Goal: Transaction & Acquisition: Purchase product/service

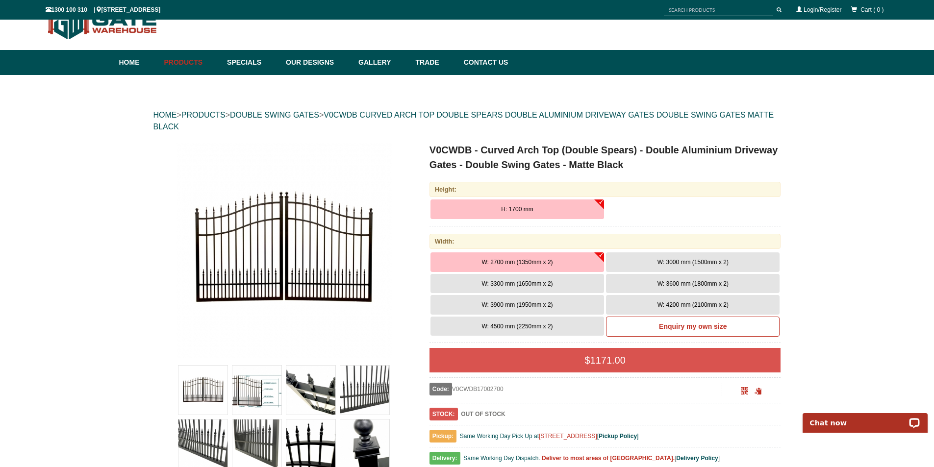
click at [711, 261] on span "W: 3000 mm (1500mm x 2)" at bounding box center [693, 262] width 71 height 7
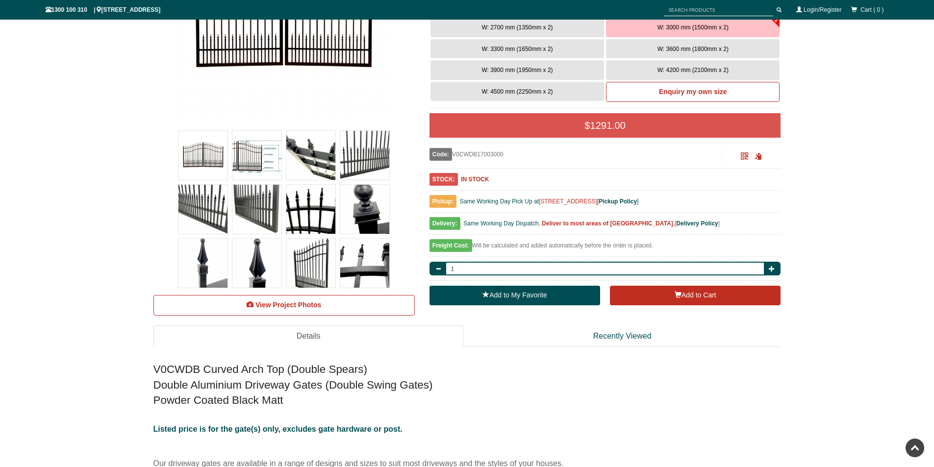
scroll to position [292, 0]
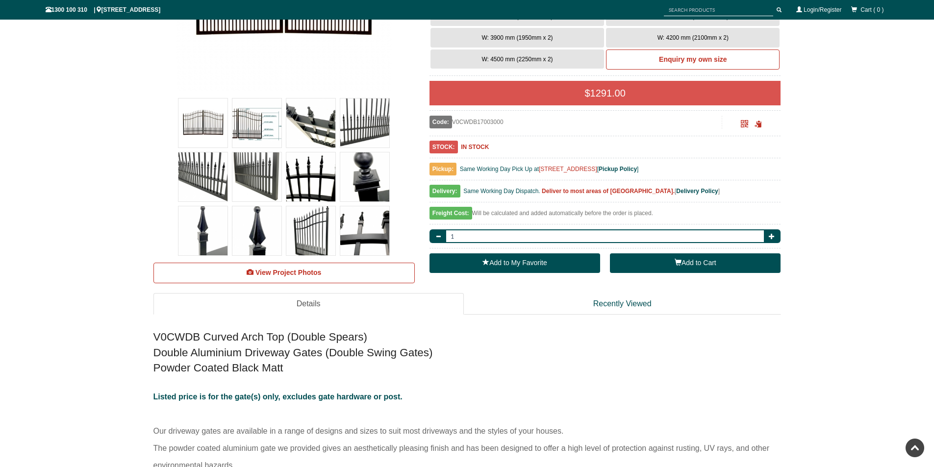
click at [660, 269] on button "Add to Cart" at bounding box center [695, 263] width 171 height 20
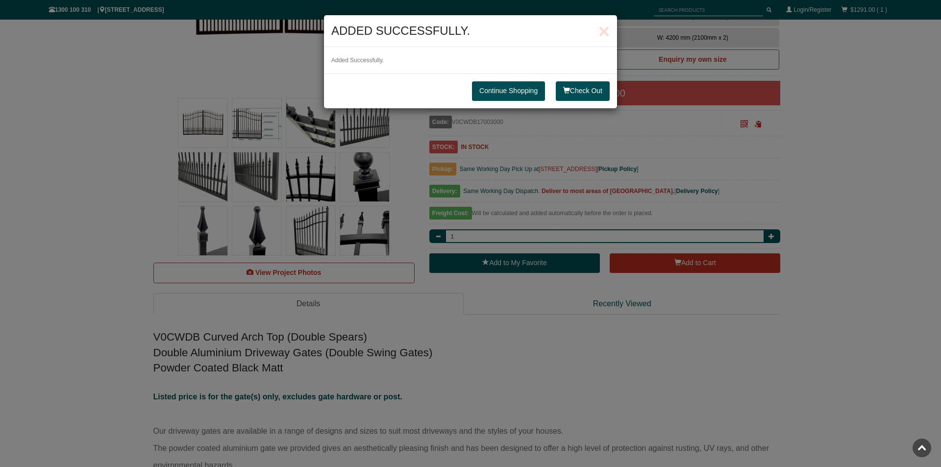
click at [522, 92] on link "Continue Shopping" at bounding box center [508, 91] width 73 height 20
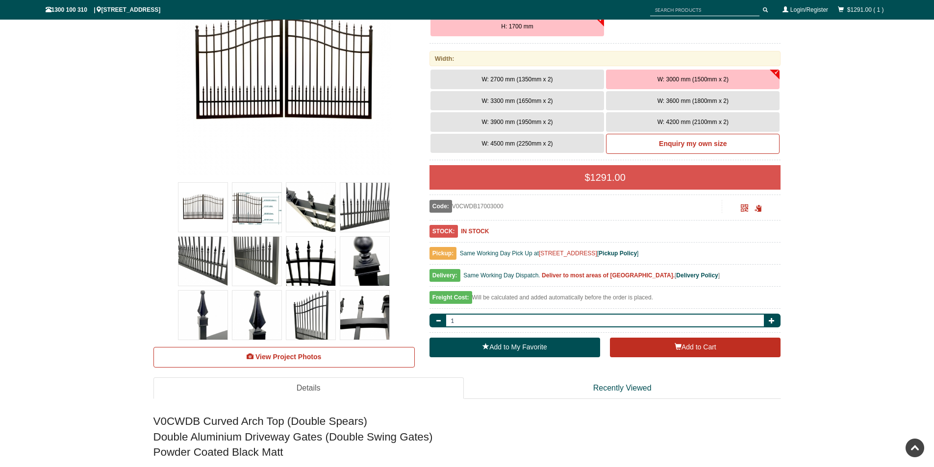
scroll to position [0, 0]
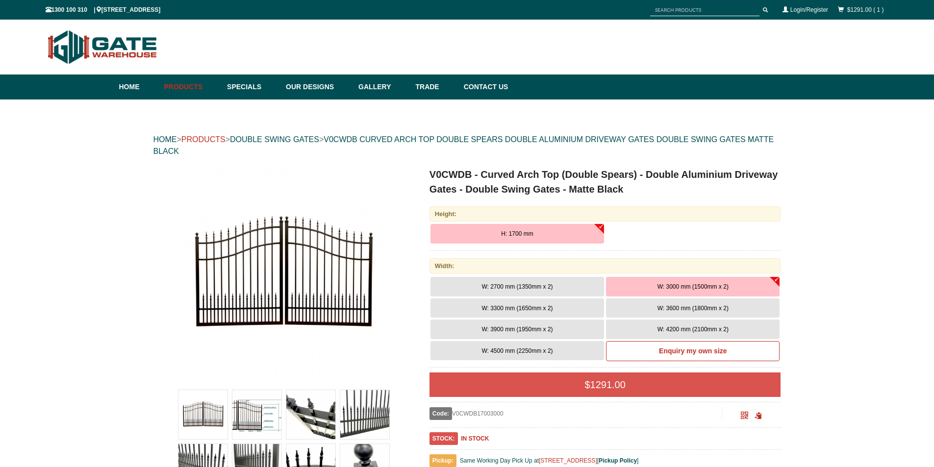
click at [217, 139] on link "PRODUCTS" at bounding box center [203, 139] width 44 height 8
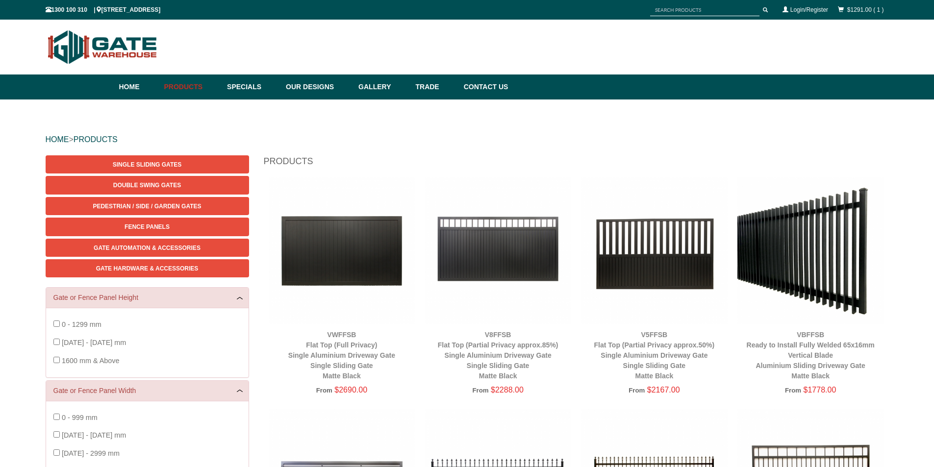
scroll to position [25, 0]
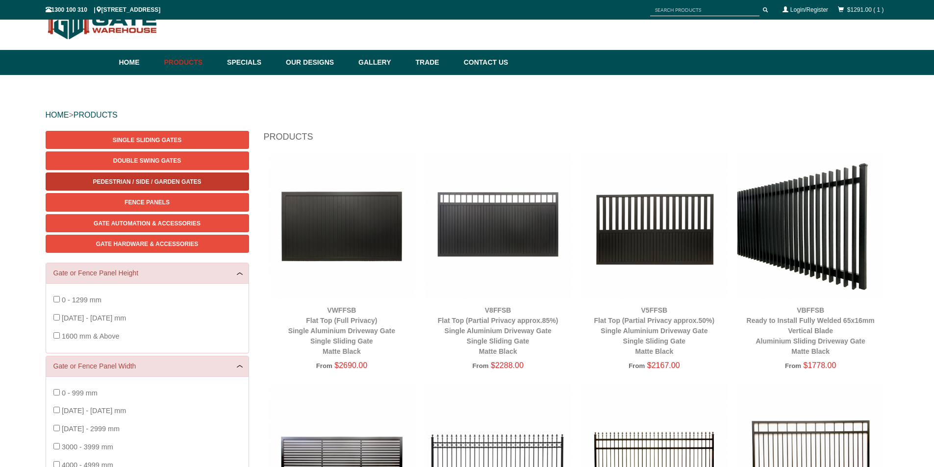
click at [153, 181] on span "Pedestrian / Side / Garden Gates" at bounding box center [147, 181] width 108 height 7
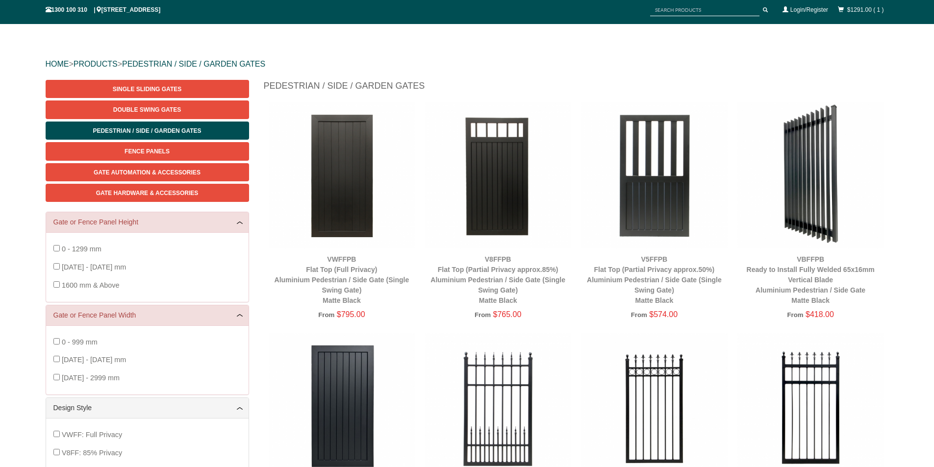
scroll to position [221, 0]
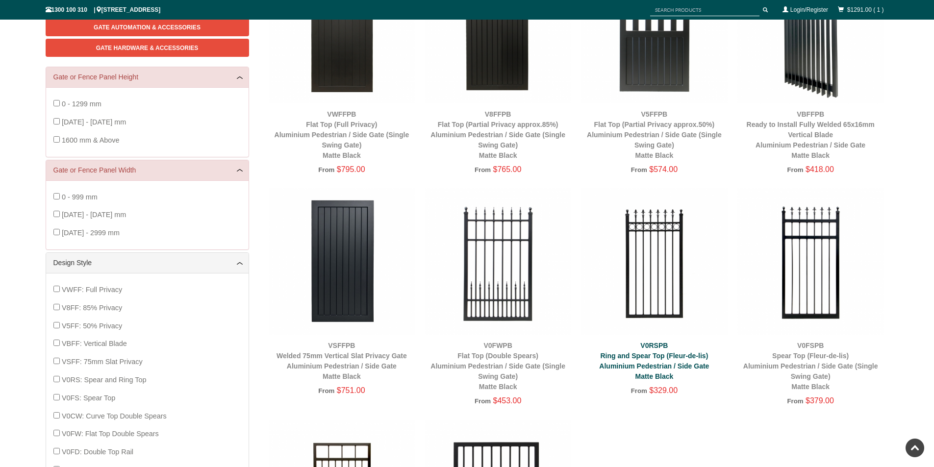
click at [656, 360] on div "V0RSPB Ring and Spear Top (Fleur-de-lis) Aluminium Pedestrian / Side Gate Matte…" at bounding box center [654, 361] width 147 height 41
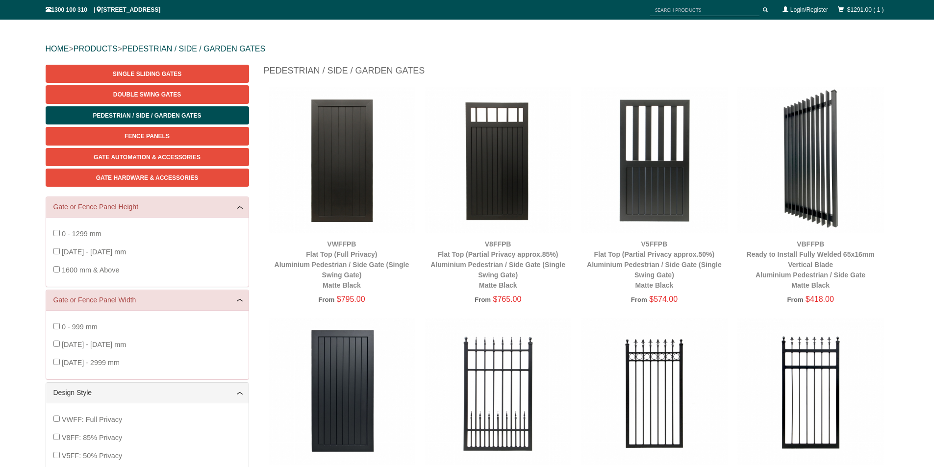
scroll to position [245, 0]
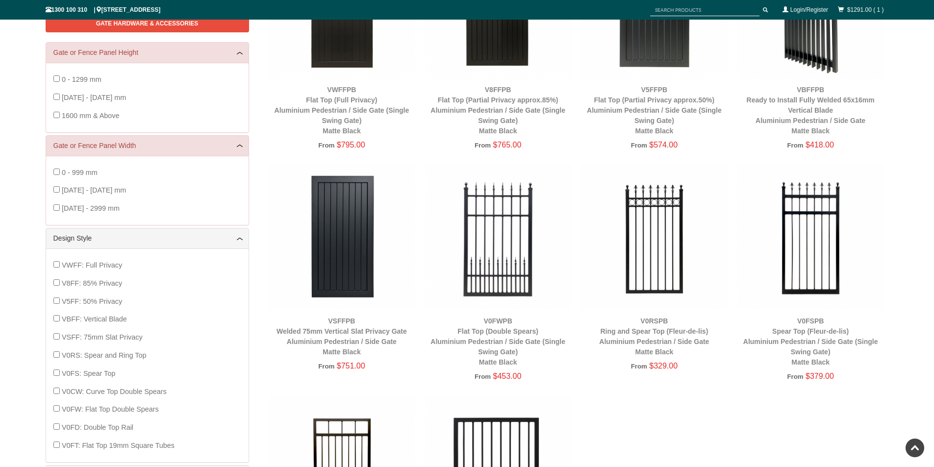
click at [644, 244] on img at bounding box center [654, 237] width 147 height 147
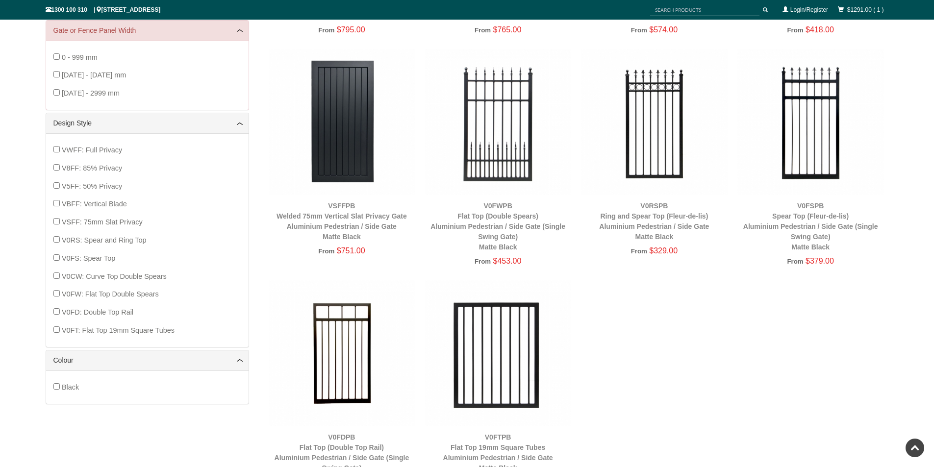
scroll to position [343, 0]
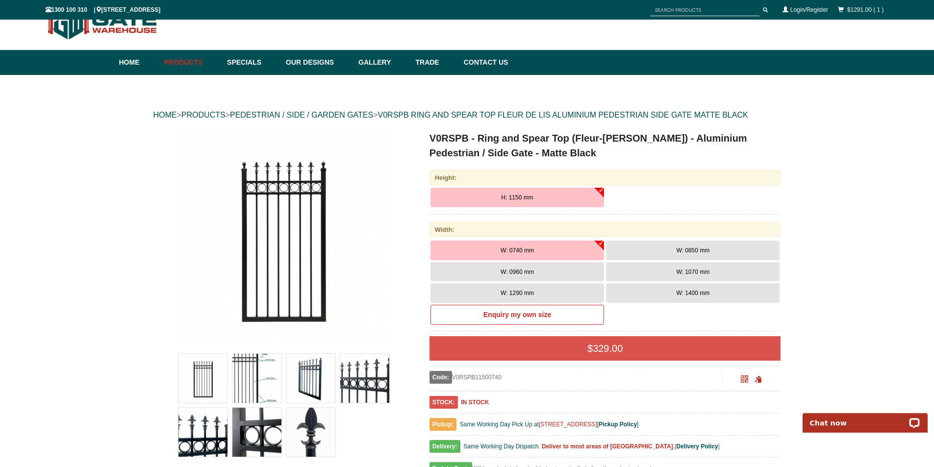
click at [686, 251] on span "W: 0850 mm" at bounding box center [692, 250] width 33 height 7
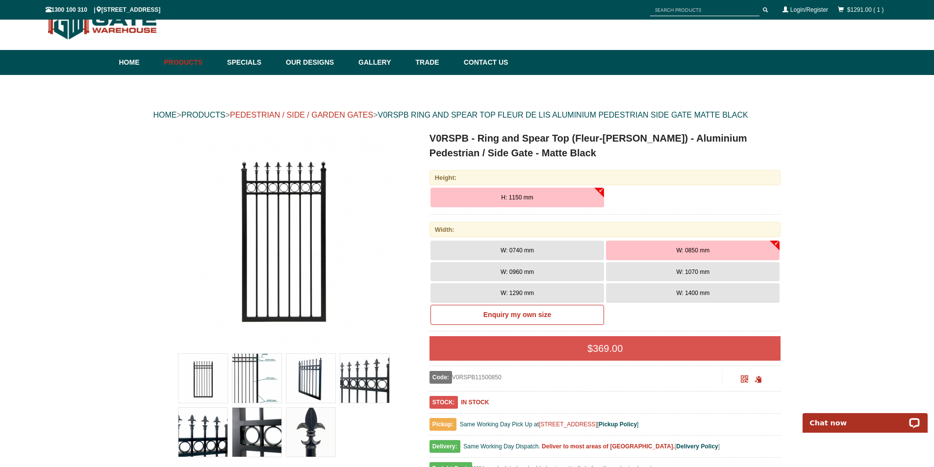
click at [354, 113] on link "PEDESTRIAN / SIDE / GARDEN GATES" at bounding box center [301, 115] width 143 height 8
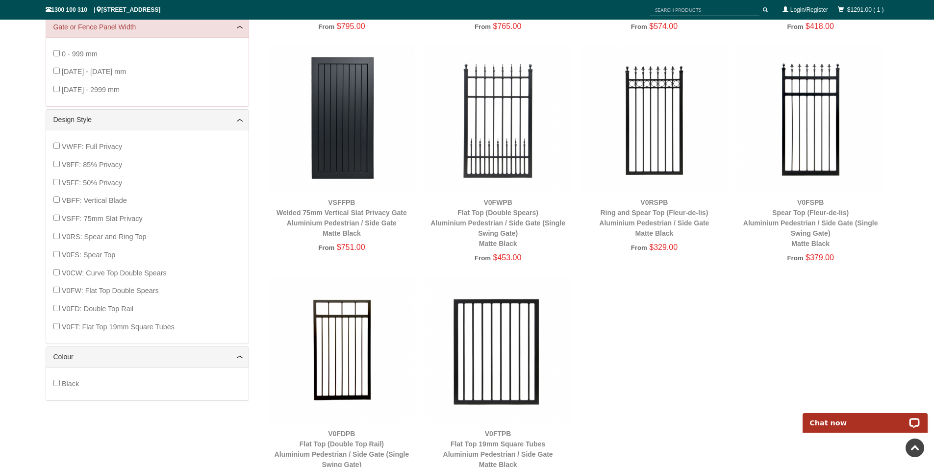
scroll to position [368, 0]
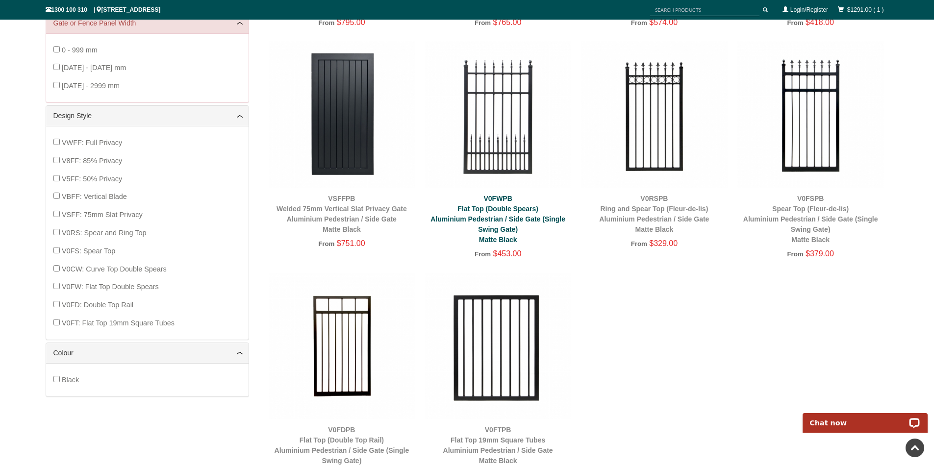
click at [501, 207] on link "V0FWPB Flat Top (Double Spears) Aluminium Pedestrian / Side Gate (Single Swing …" at bounding box center [497, 219] width 135 height 49
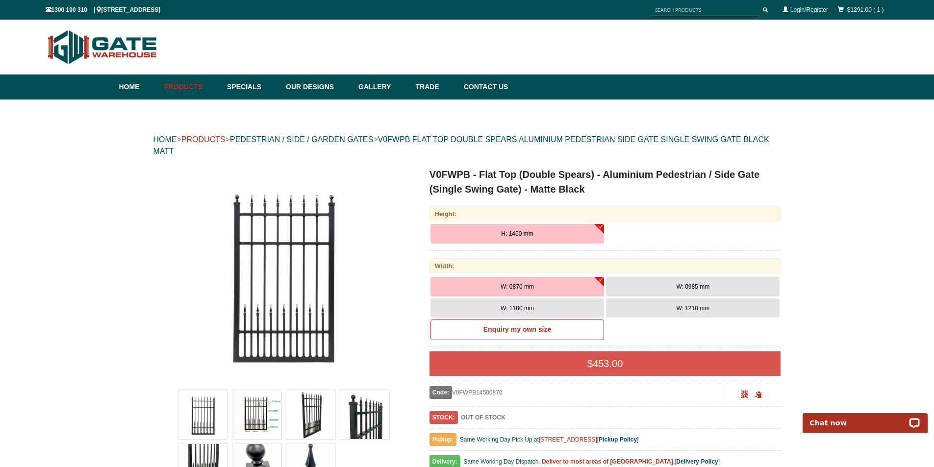
click at [215, 142] on link "PRODUCTS" at bounding box center [203, 139] width 44 height 8
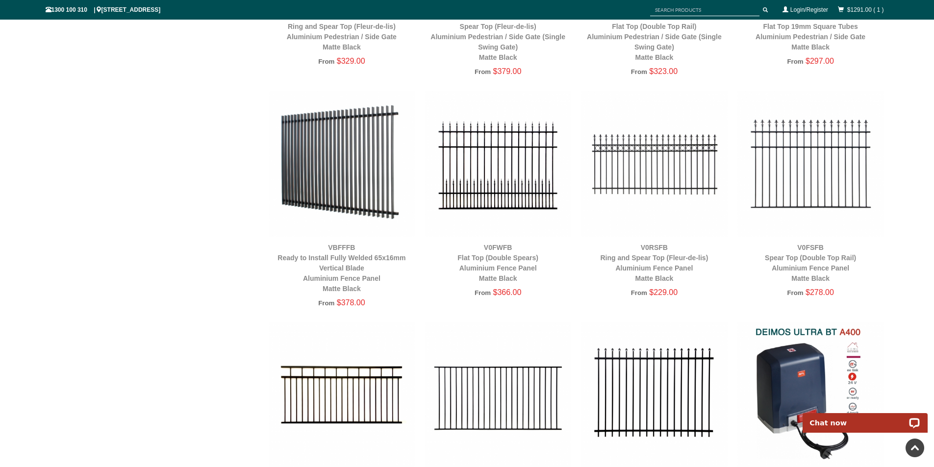
scroll to position [1692, 0]
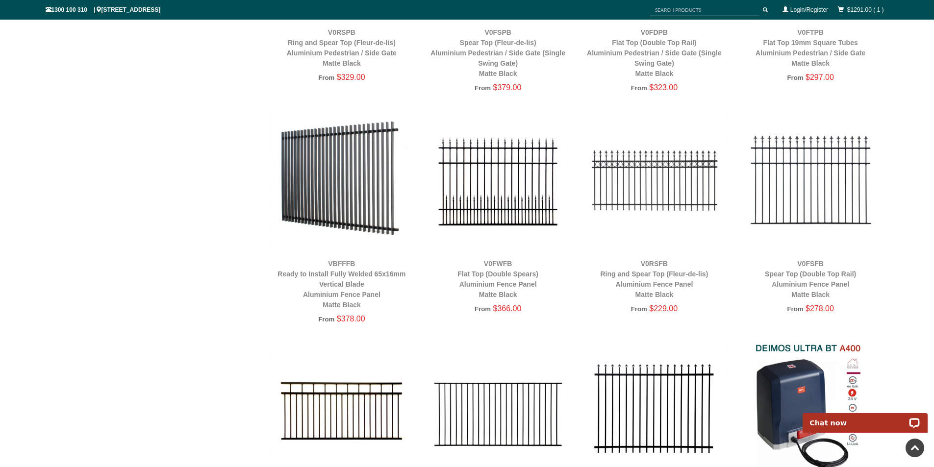
click at [503, 186] on img at bounding box center [498, 180] width 147 height 147
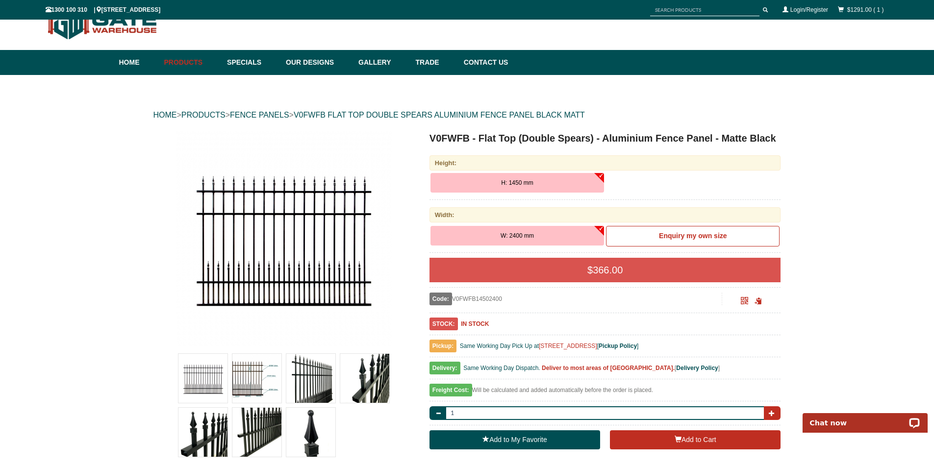
click at [769, 411] on span "button" at bounding box center [772, 413] width 6 height 6
type input "4"
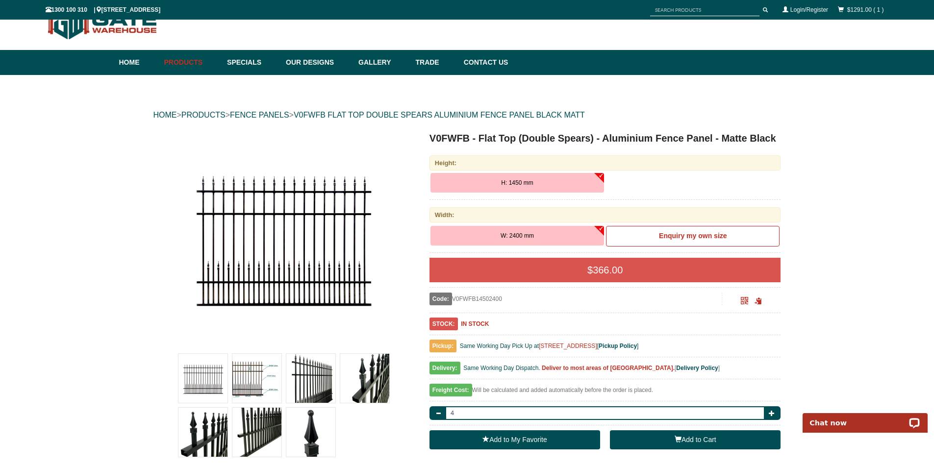
click at [656, 441] on button "Add to Cart" at bounding box center [695, 440] width 171 height 20
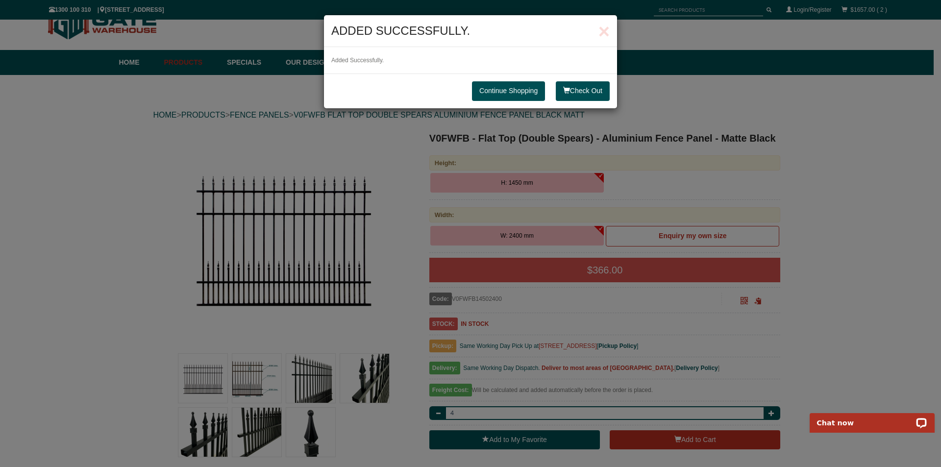
click at [525, 91] on link "Continue Shopping" at bounding box center [508, 91] width 73 height 20
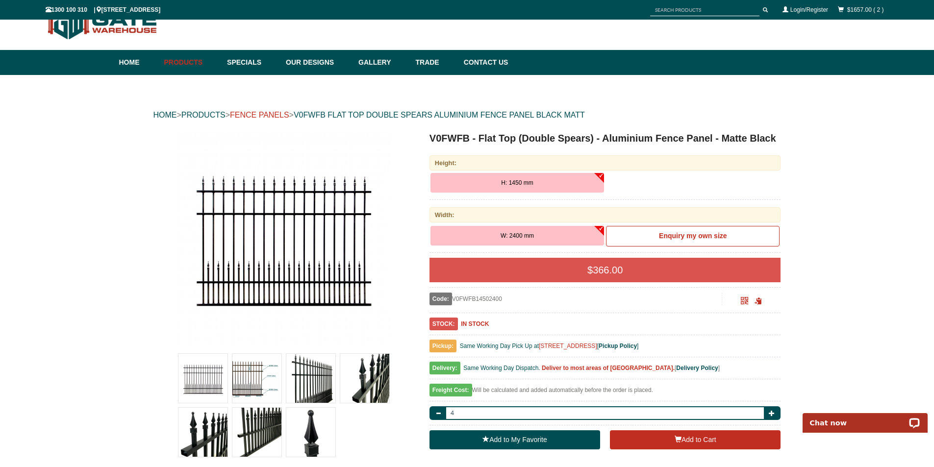
click at [264, 115] on link "FENCE PANELS" at bounding box center [259, 115] width 59 height 8
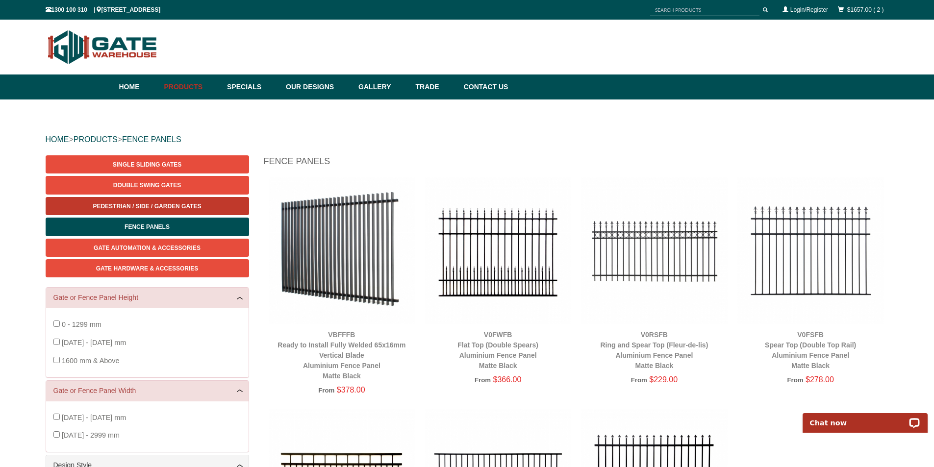
click at [167, 204] on span "Pedestrian / Side / Garden Gates" at bounding box center [147, 206] width 108 height 7
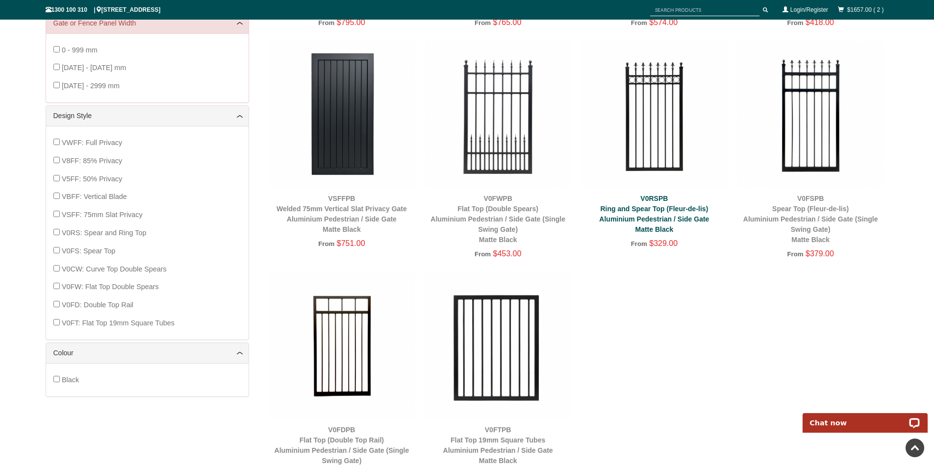
click at [653, 223] on link "V0RSPB Ring and Spear Top (Fleur-de-lis) Aluminium Pedestrian / Side Gate Matte…" at bounding box center [654, 214] width 110 height 39
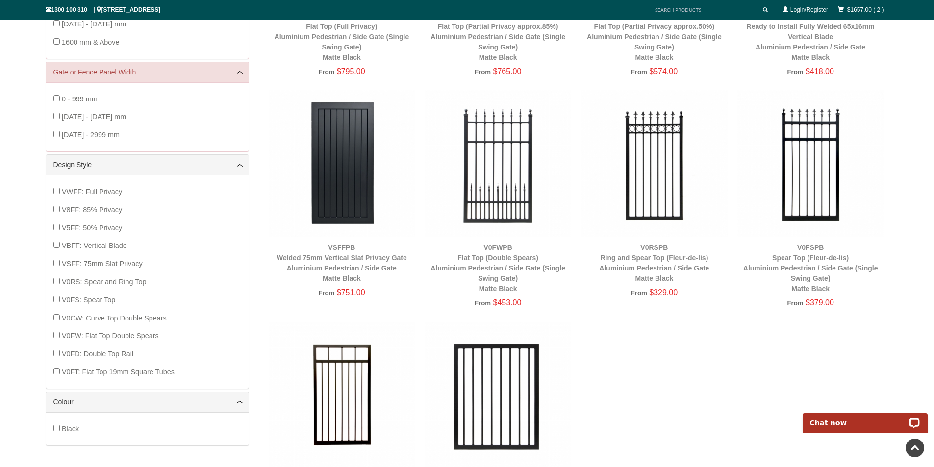
click at [797, 158] on img at bounding box center [810, 163] width 147 height 147
click at [812, 265] on link "V0FSPB Spear Top (Fleur-de-lis) Aluminium Pedestrian / Side Gate (Single Swing …" at bounding box center [810, 268] width 135 height 49
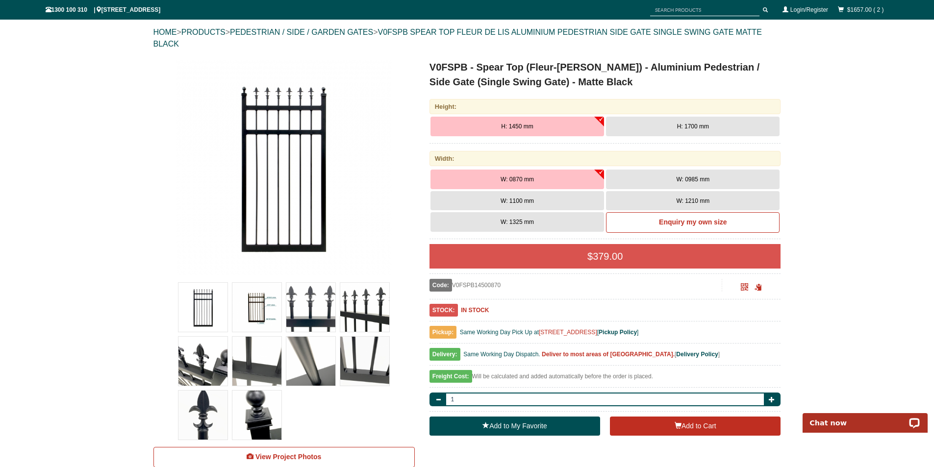
scroll to position [123, 0]
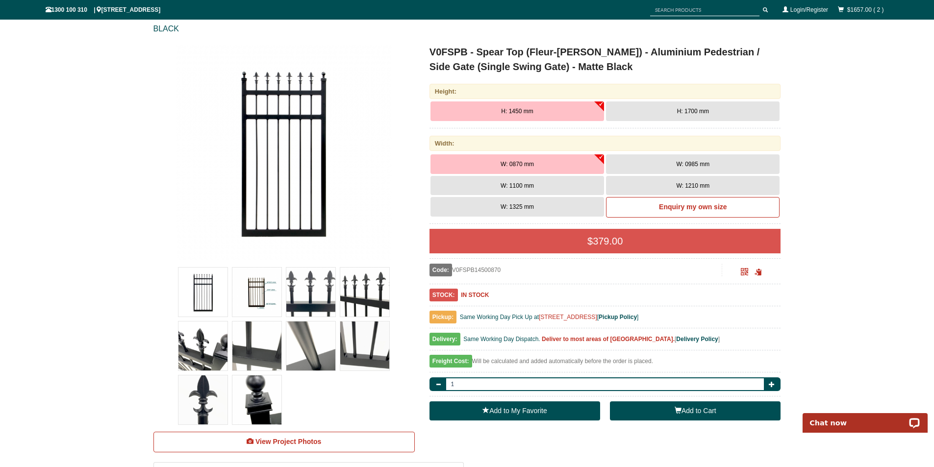
click at [652, 413] on button "Add to Cart" at bounding box center [695, 412] width 171 height 20
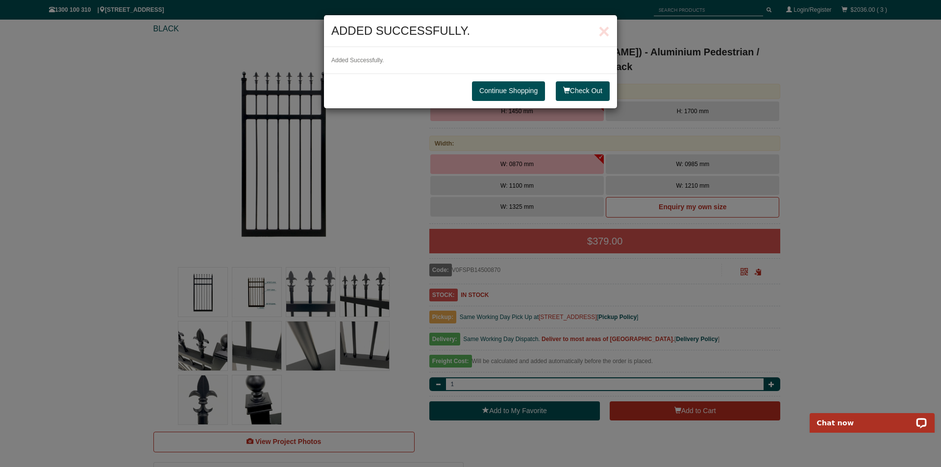
click at [529, 94] on link "Continue Shopping" at bounding box center [508, 91] width 73 height 20
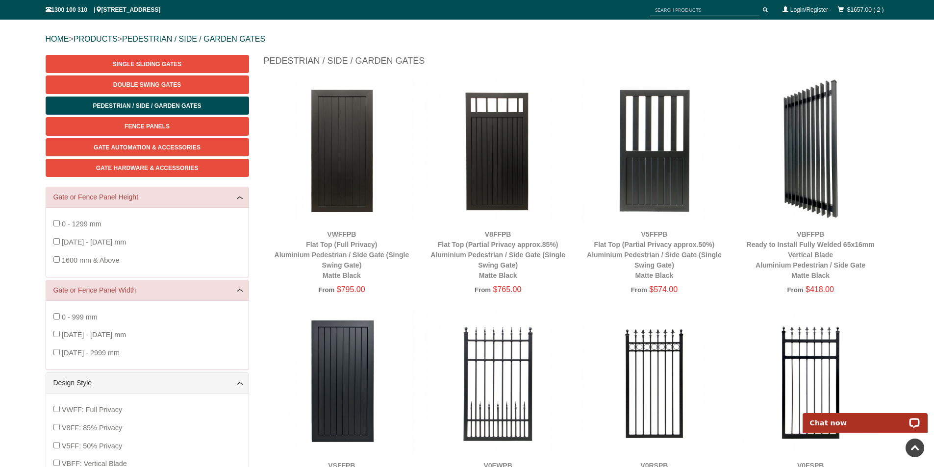
scroll to position [25, 0]
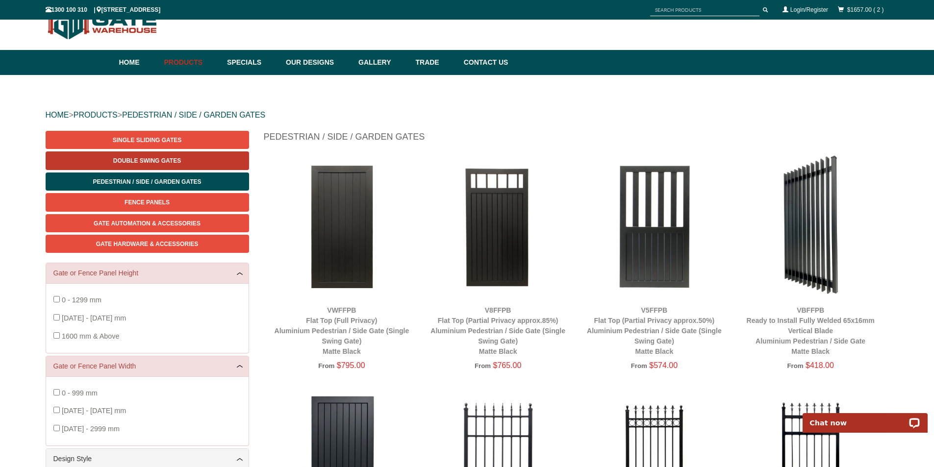
click at [160, 158] on span "Double Swing Gates" at bounding box center [147, 160] width 68 height 7
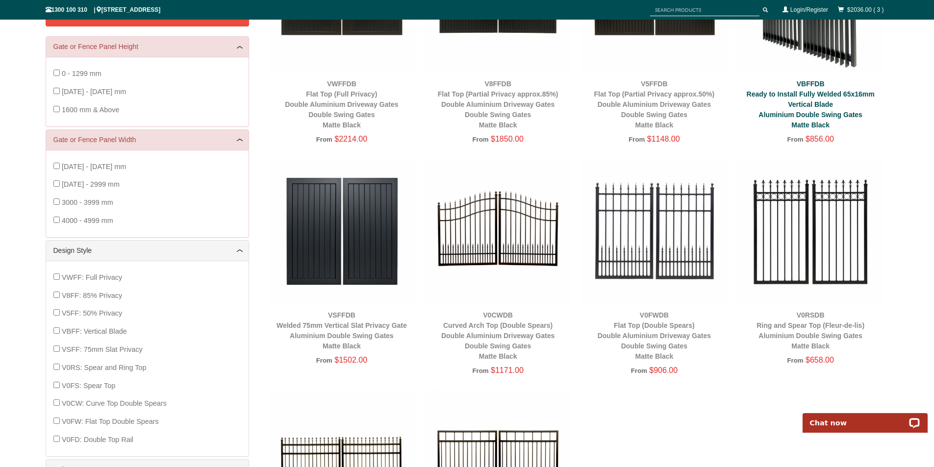
scroll to position [368, 0]
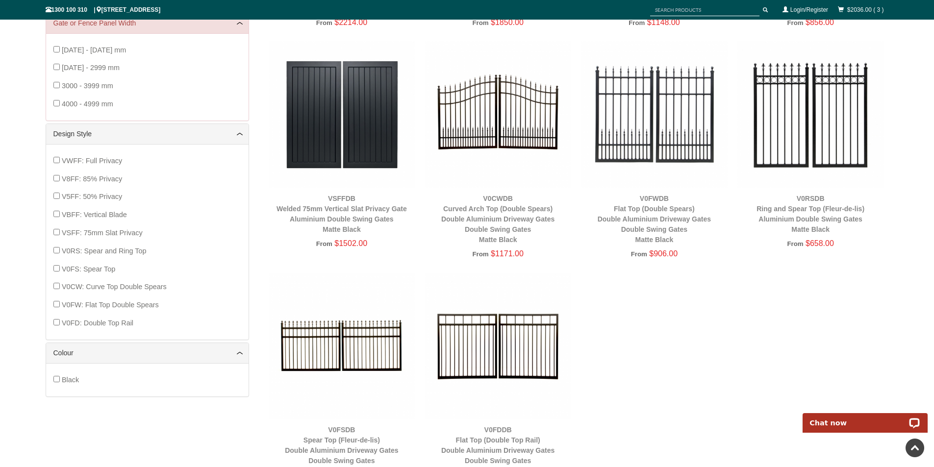
click at [779, 112] on img at bounding box center [810, 114] width 147 height 147
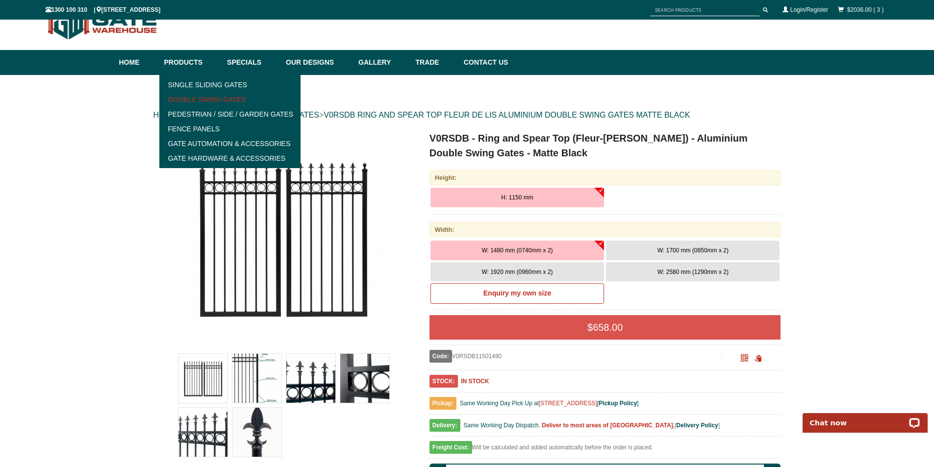
click at [225, 101] on link "Double Swing Gates" at bounding box center [230, 99] width 136 height 15
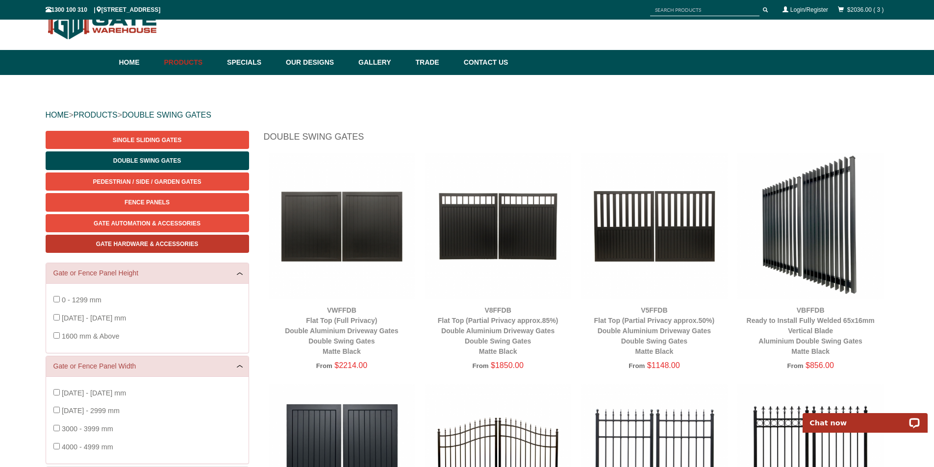
click at [145, 243] on span "Gate Hardware & Accessories" at bounding box center [147, 244] width 102 height 7
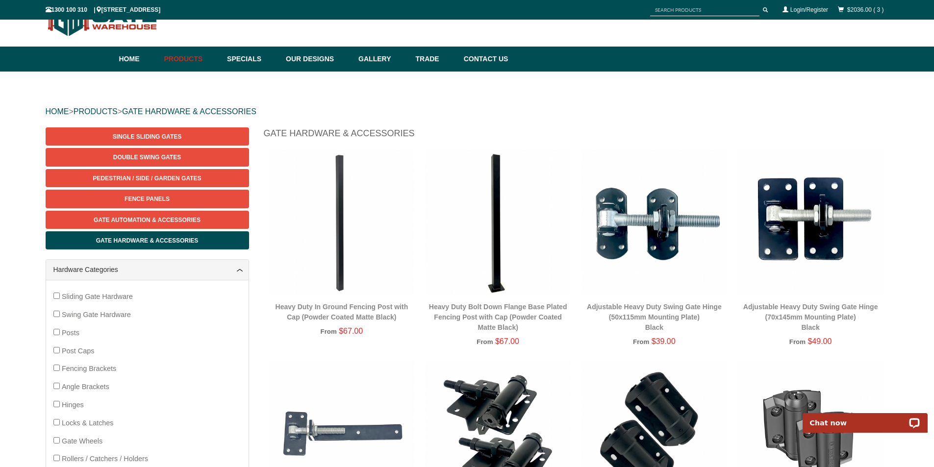
scroll to position [25, 0]
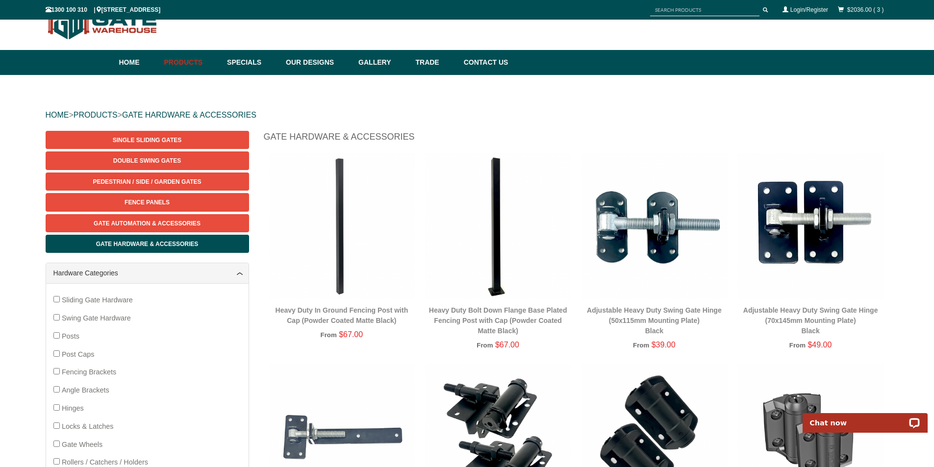
click at [342, 228] on img at bounding box center [342, 226] width 147 height 147
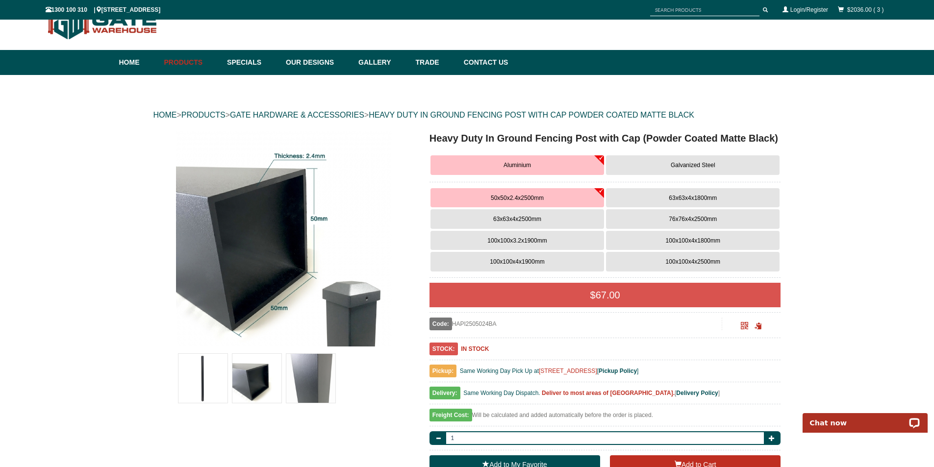
click at [658, 218] on button "76x76x4x2500mm" at bounding box center [693, 219] width 174 height 20
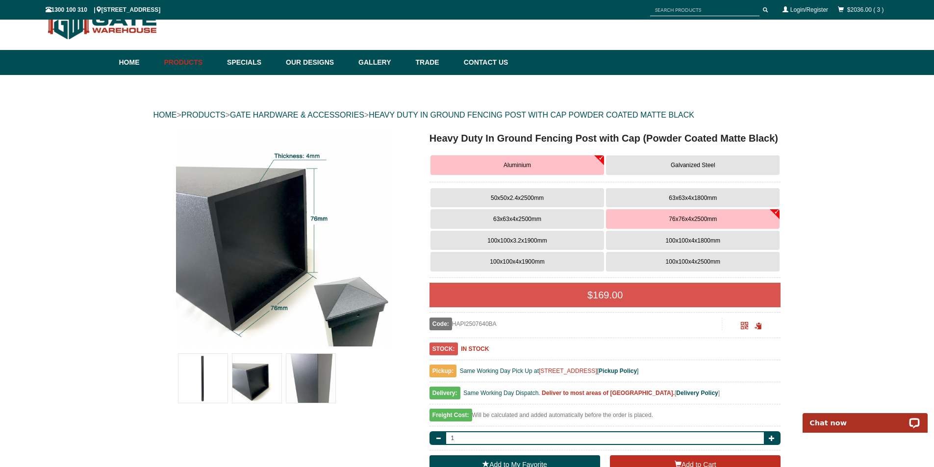
click at [546, 198] on button "50x50x2.4x2500mm" at bounding box center [517, 198] width 174 height 20
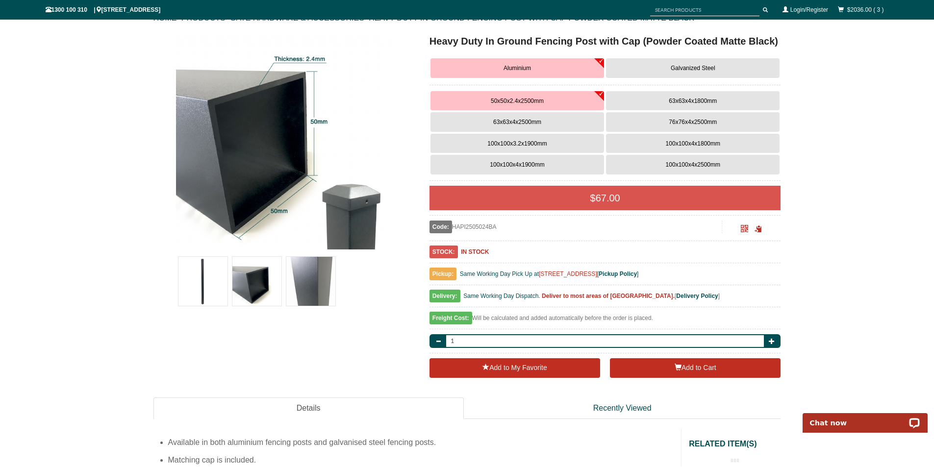
scroll to position [123, 0]
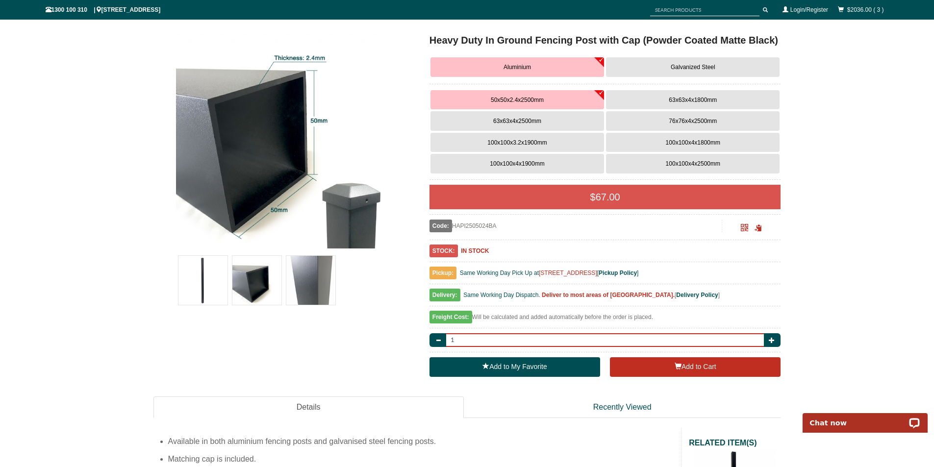
click at [520, 344] on input "1" at bounding box center [605, 340] width 321 height 14
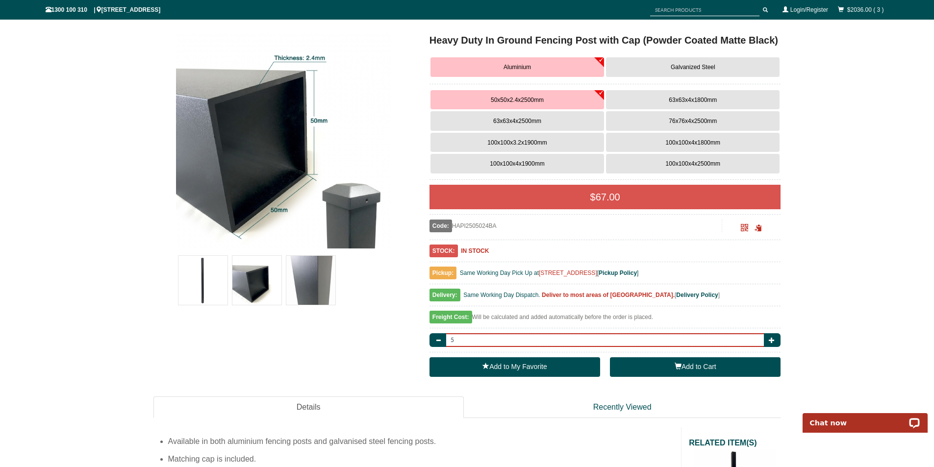
type input "5"
click at [696, 366] on button "Add to Cart" at bounding box center [695, 367] width 171 height 20
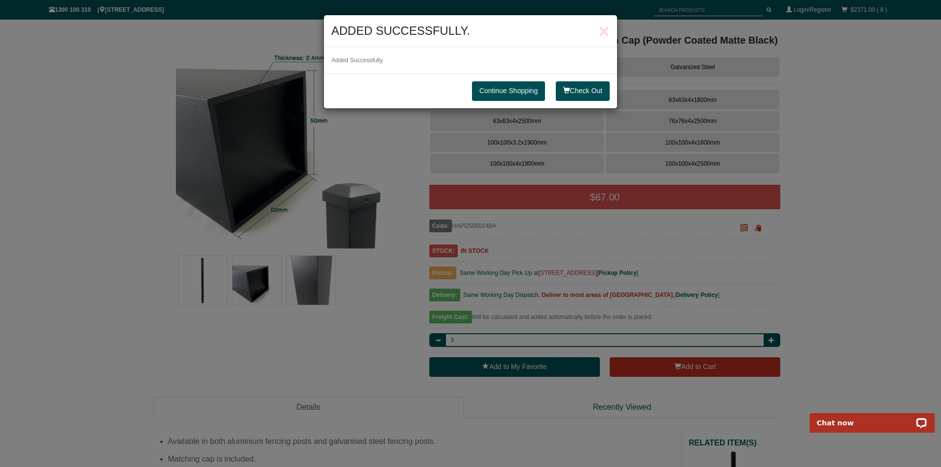
click at [509, 96] on link "Continue Shopping" at bounding box center [508, 91] width 73 height 20
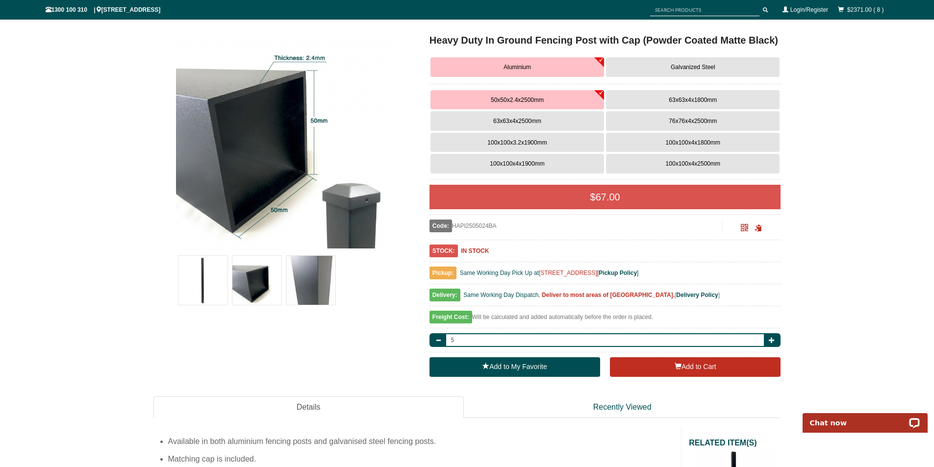
click at [674, 117] on button "76x76x4x2500mm" at bounding box center [693, 121] width 174 height 20
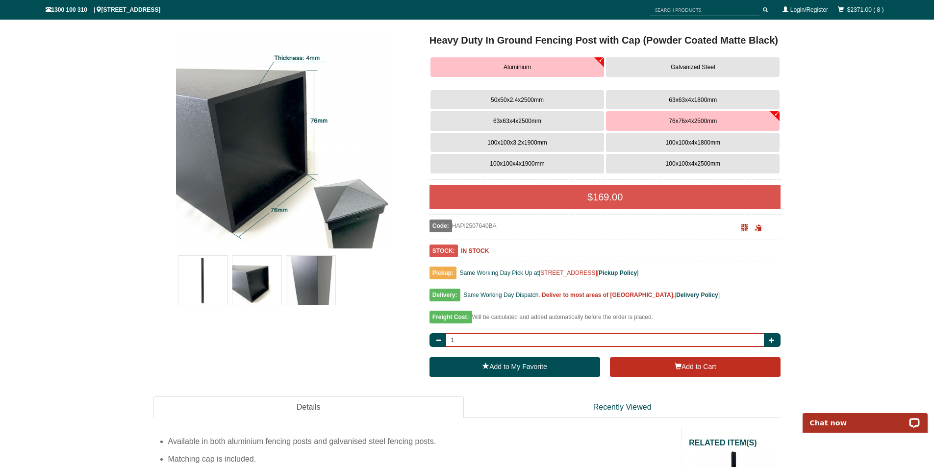
click at [506, 339] on input "1" at bounding box center [605, 340] width 321 height 14
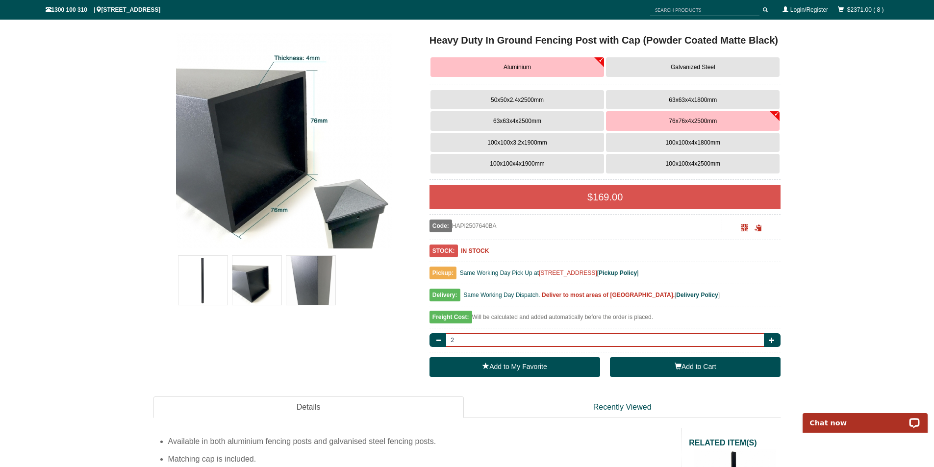
type input "2"
click at [679, 367] on span "button" at bounding box center [678, 366] width 7 height 7
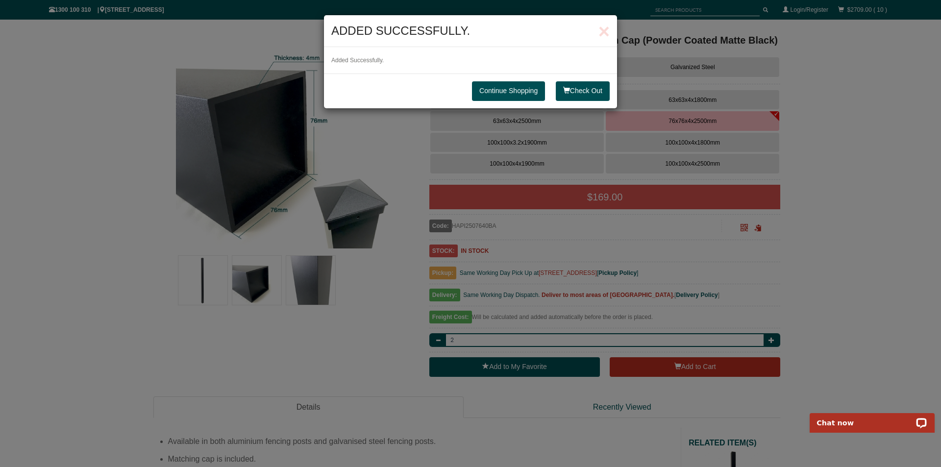
click at [496, 90] on link "Continue Shopping" at bounding box center [508, 91] width 73 height 20
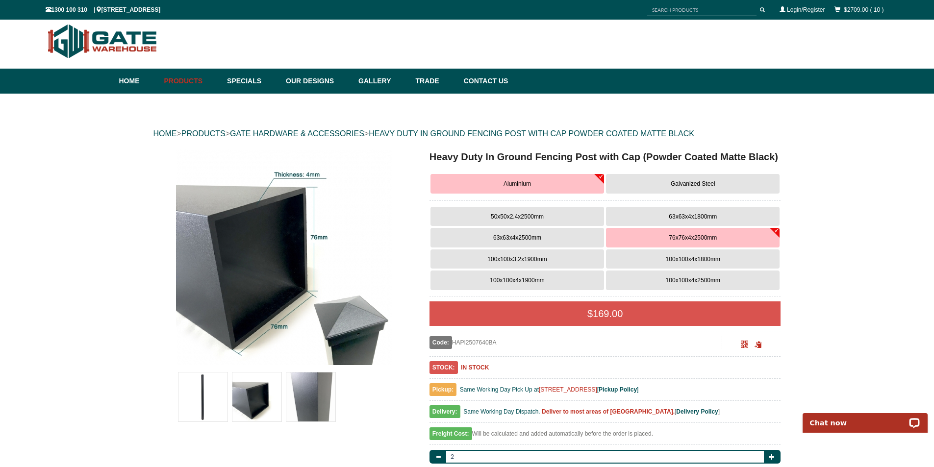
scroll to position [0, 0]
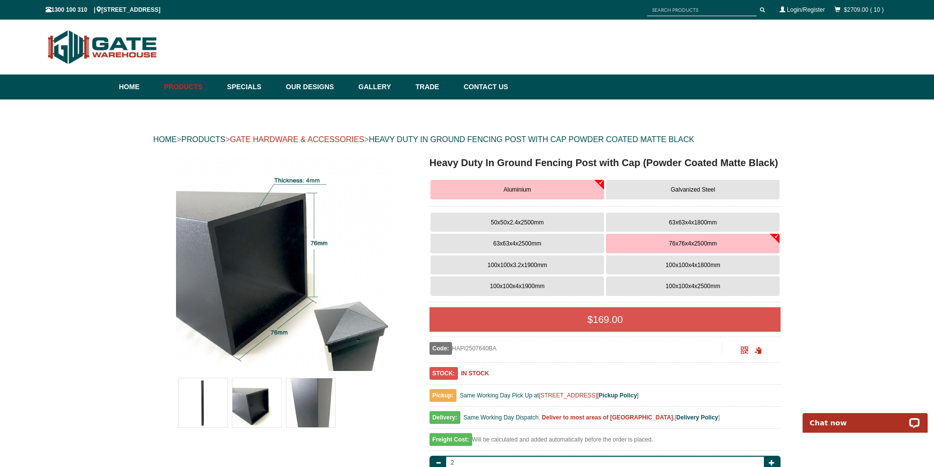
click at [339, 140] on link "GATE HARDWARE & ACCESSORIES" at bounding box center [297, 139] width 134 height 8
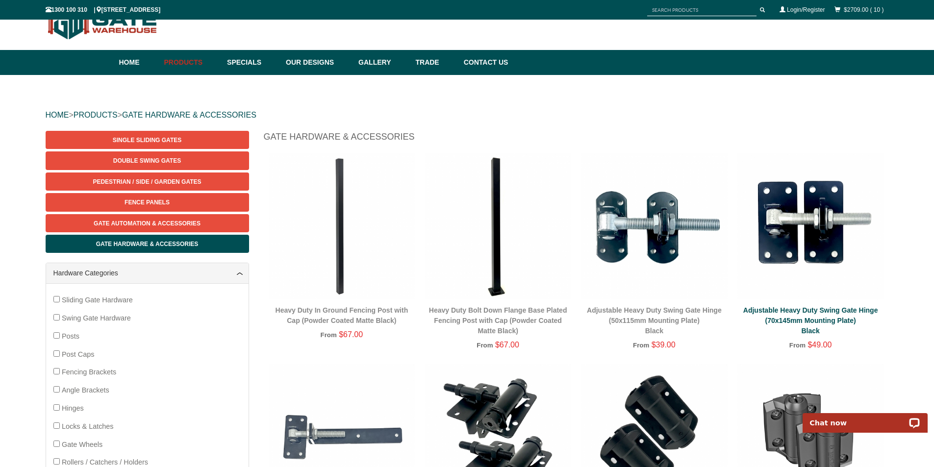
click at [823, 316] on div "Adjustable Heavy Duty Swing Gate Hinge (70x145mm Mounting Plate) Black" at bounding box center [810, 320] width 147 height 31
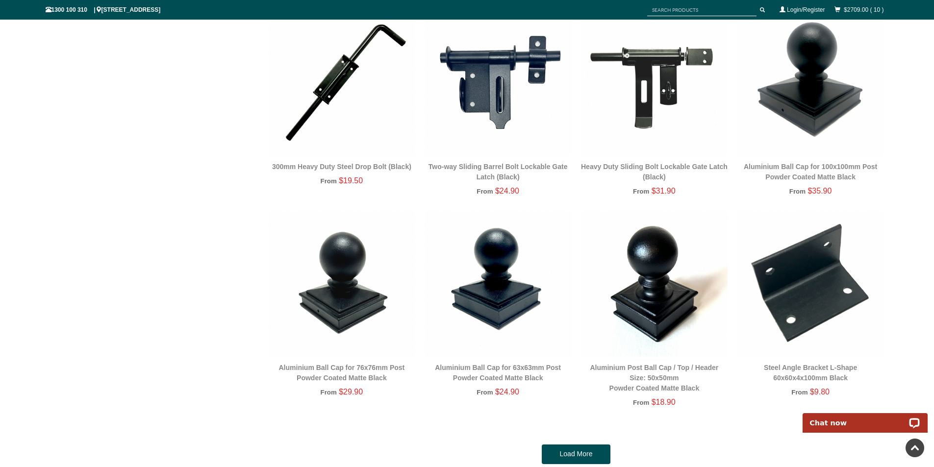
scroll to position [1784, 0]
